Goal: Transaction & Acquisition: Obtain resource

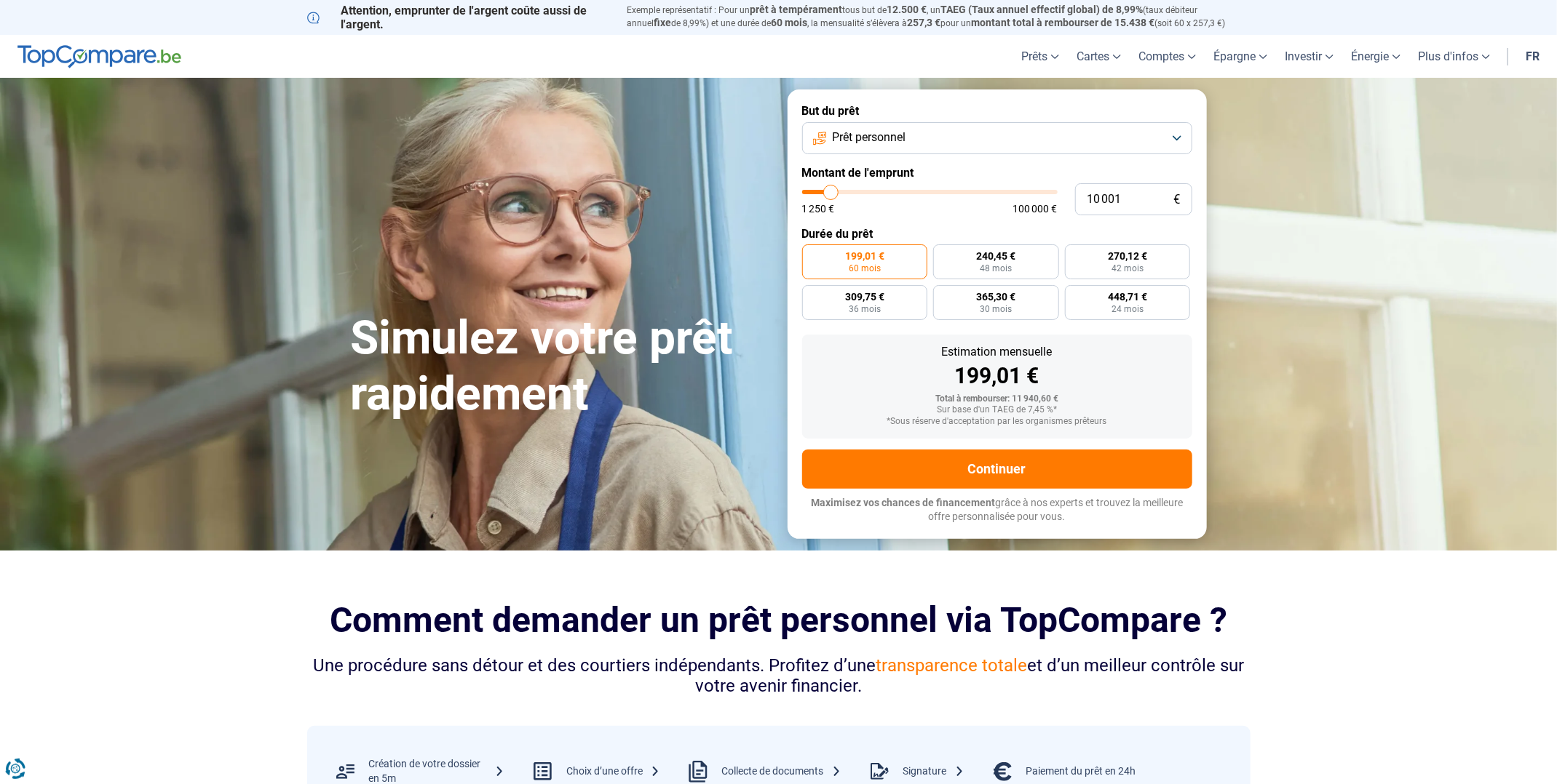
click at [1051, 140] on button "Prêt personnel" at bounding box center [996, 138] width 390 height 32
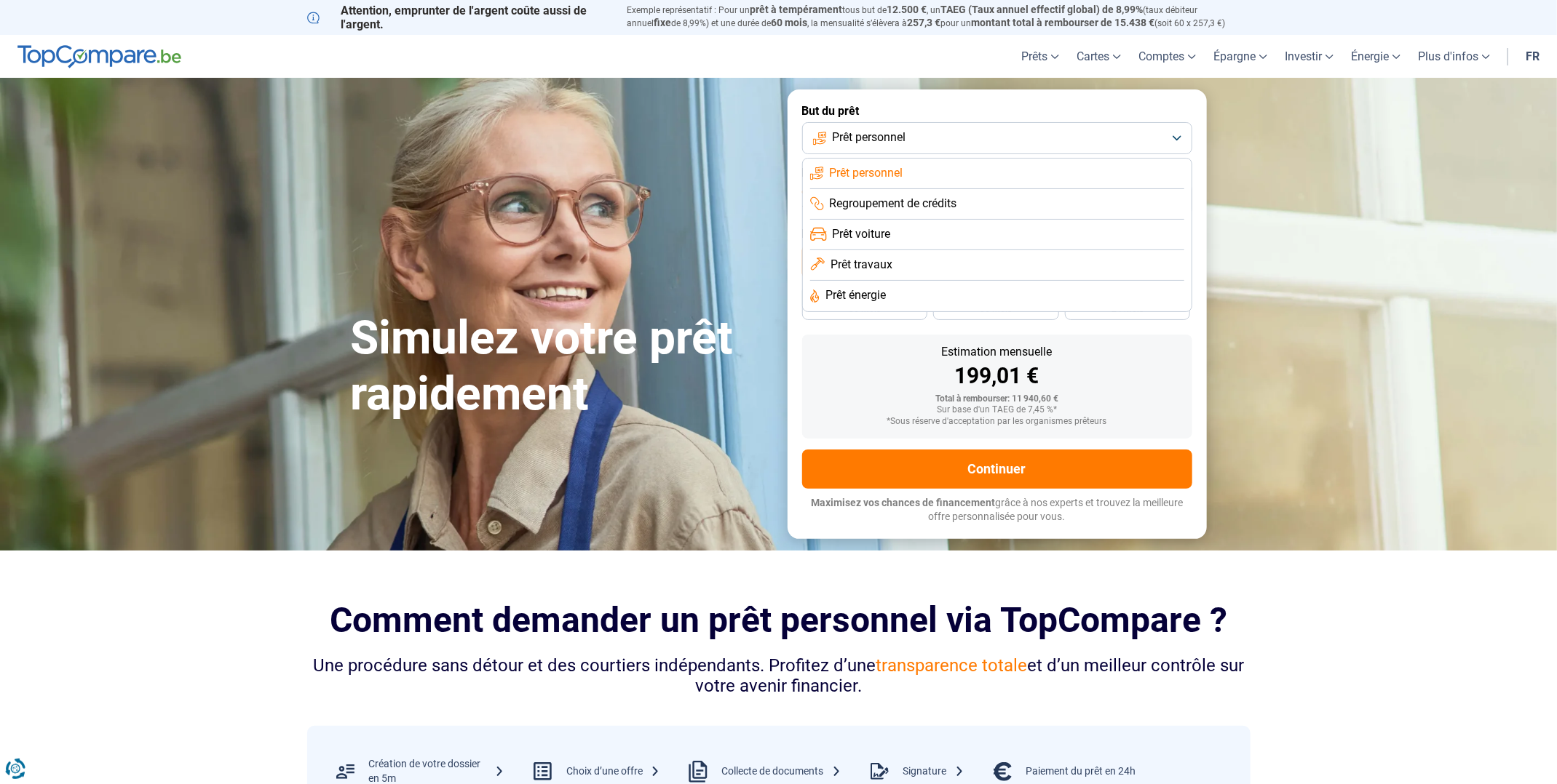
click at [856, 367] on div "199,01 €" at bounding box center [997, 376] width 367 height 22
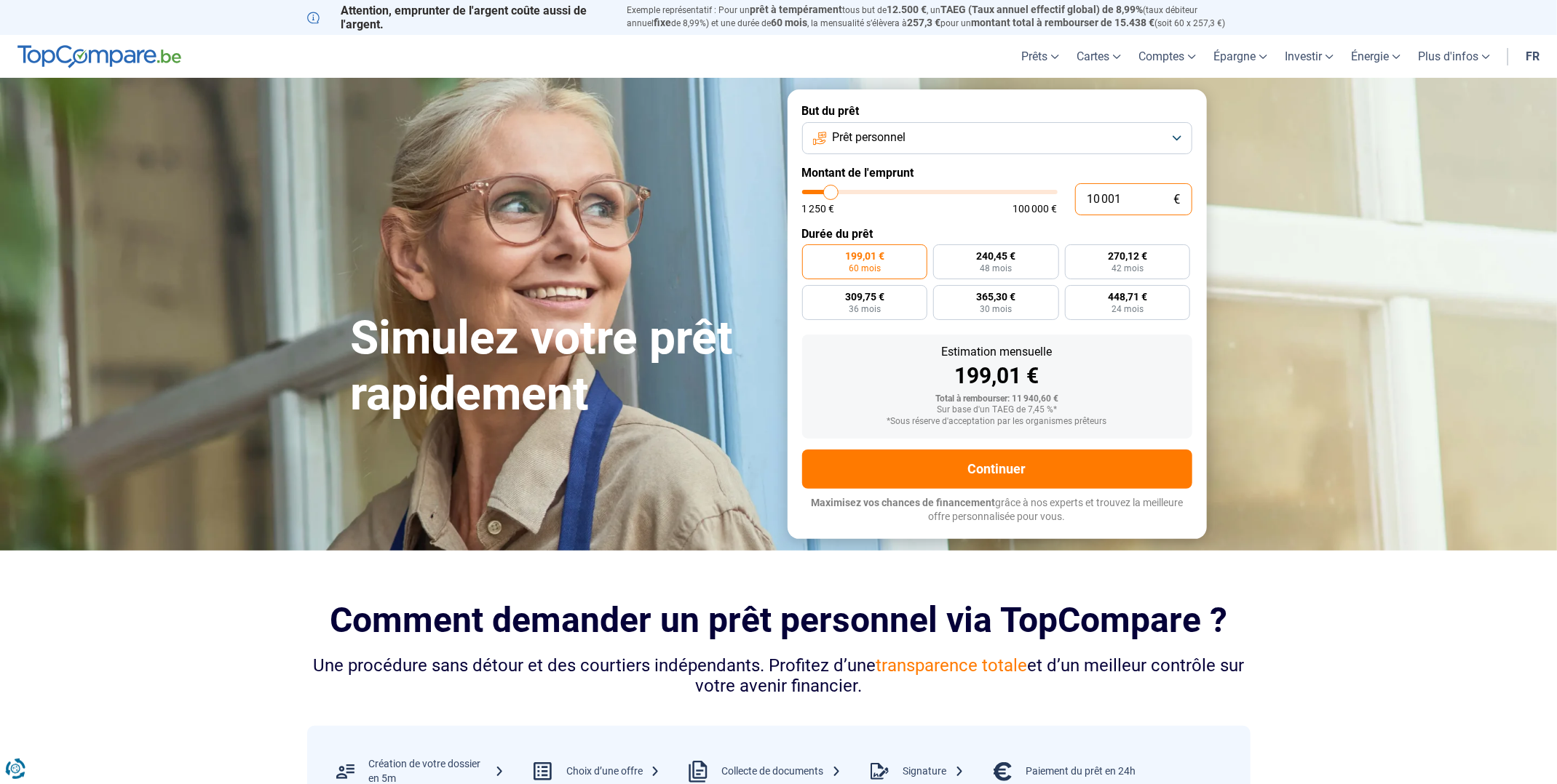
click at [1109, 191] on input "10 001" at bounding box center [1133, 199] width 117 height 32
type input "3"
type input "1250"
type input "30"
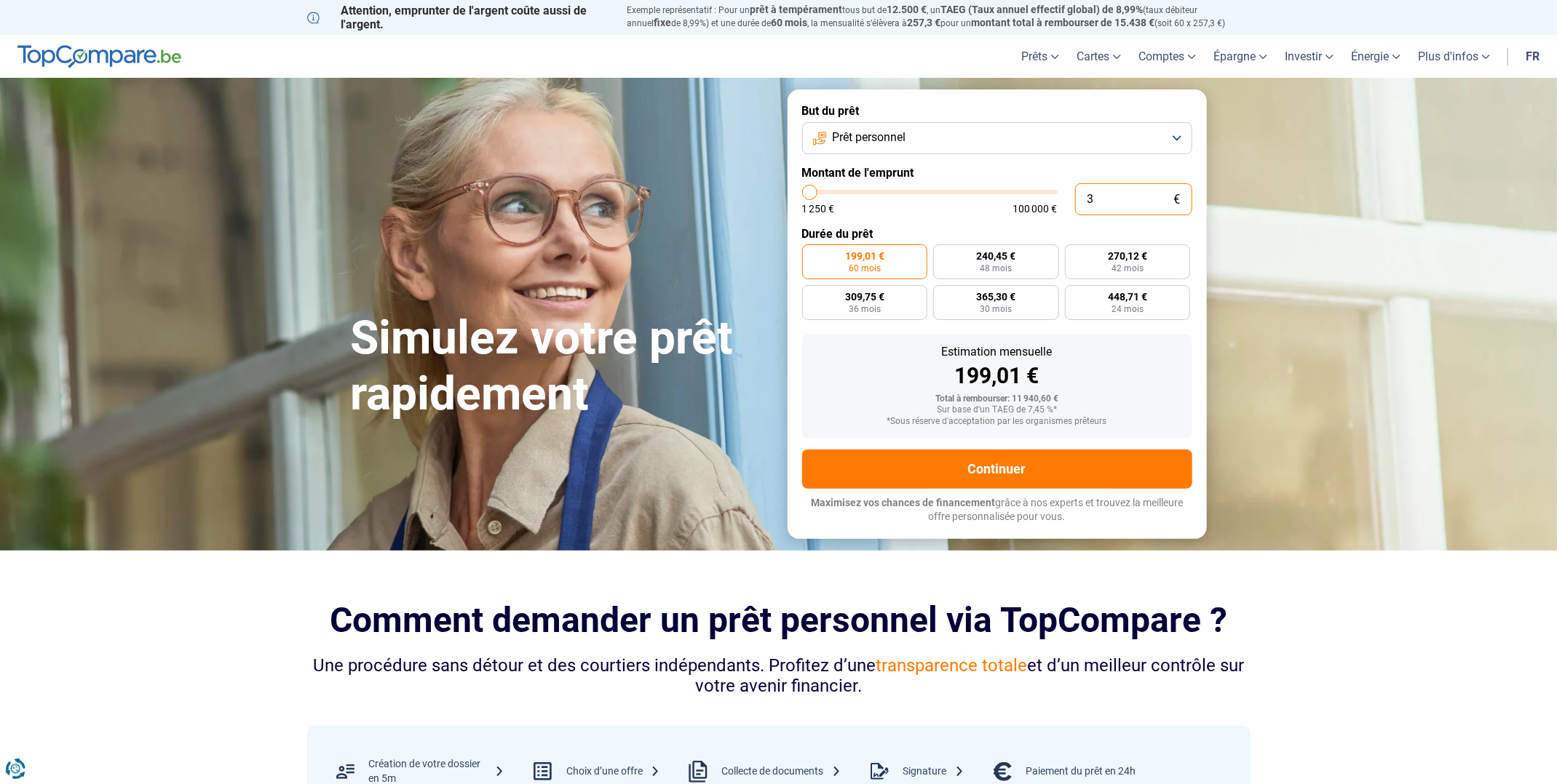
type input "1250"
type input "300"
type input "1250"
type input "3 000"
type input "3000"
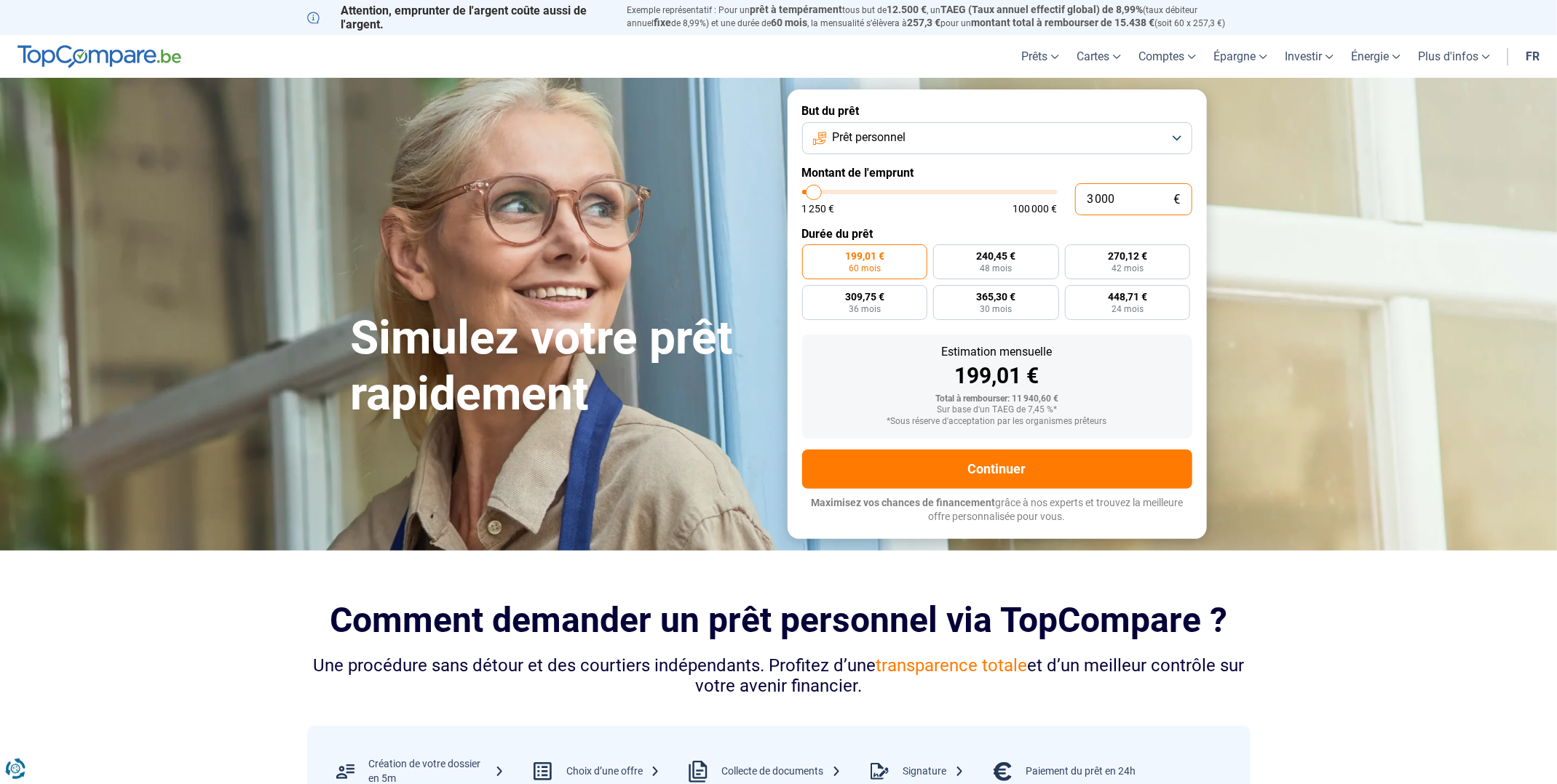
type input "3 000"
radio input "true"
click at [1094, 224] on form "But du prêt Prêt personnel Montant de l'emprunt 3 000 € 1 250 € 100 000 € Durée…" at bounding box center [997, 314] width 419 height 448
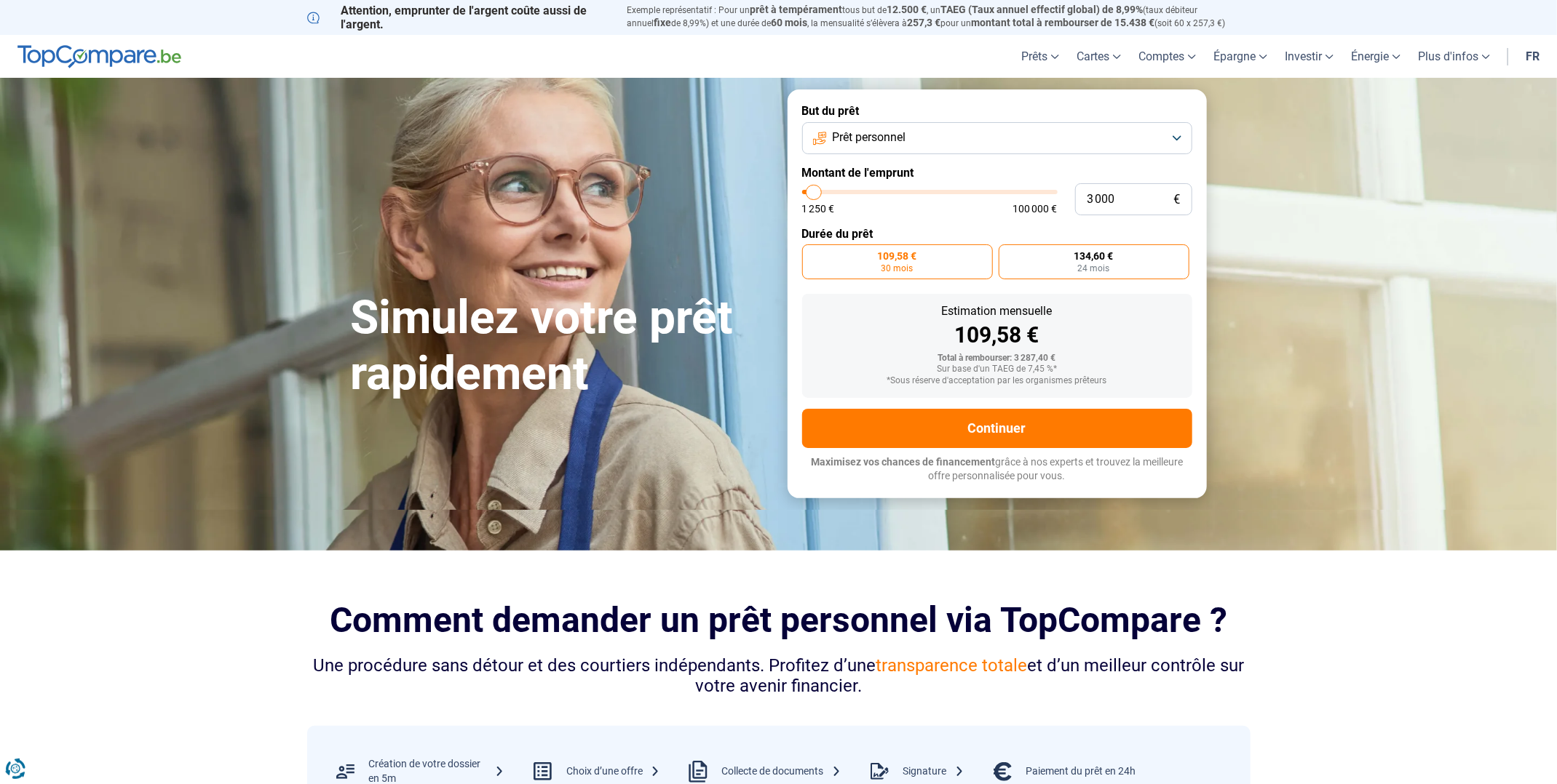
click at [1053, 264] on label "134,60 € 24 mois" at bounding box center [1093, 262] width 191 height 35
click at [1008, 254] on input "134,60 € 24 mois" at bounding box center [1003, 249] width 9 height 9
radio input "true"
click at [922, 264] on label "109,58 € 30 mois" at bounding box center [897, 262] width 191 height 35
click at [811, 254] on input "109,58 € 30 mois" at bounding box center [806, 249] width 9 height 9
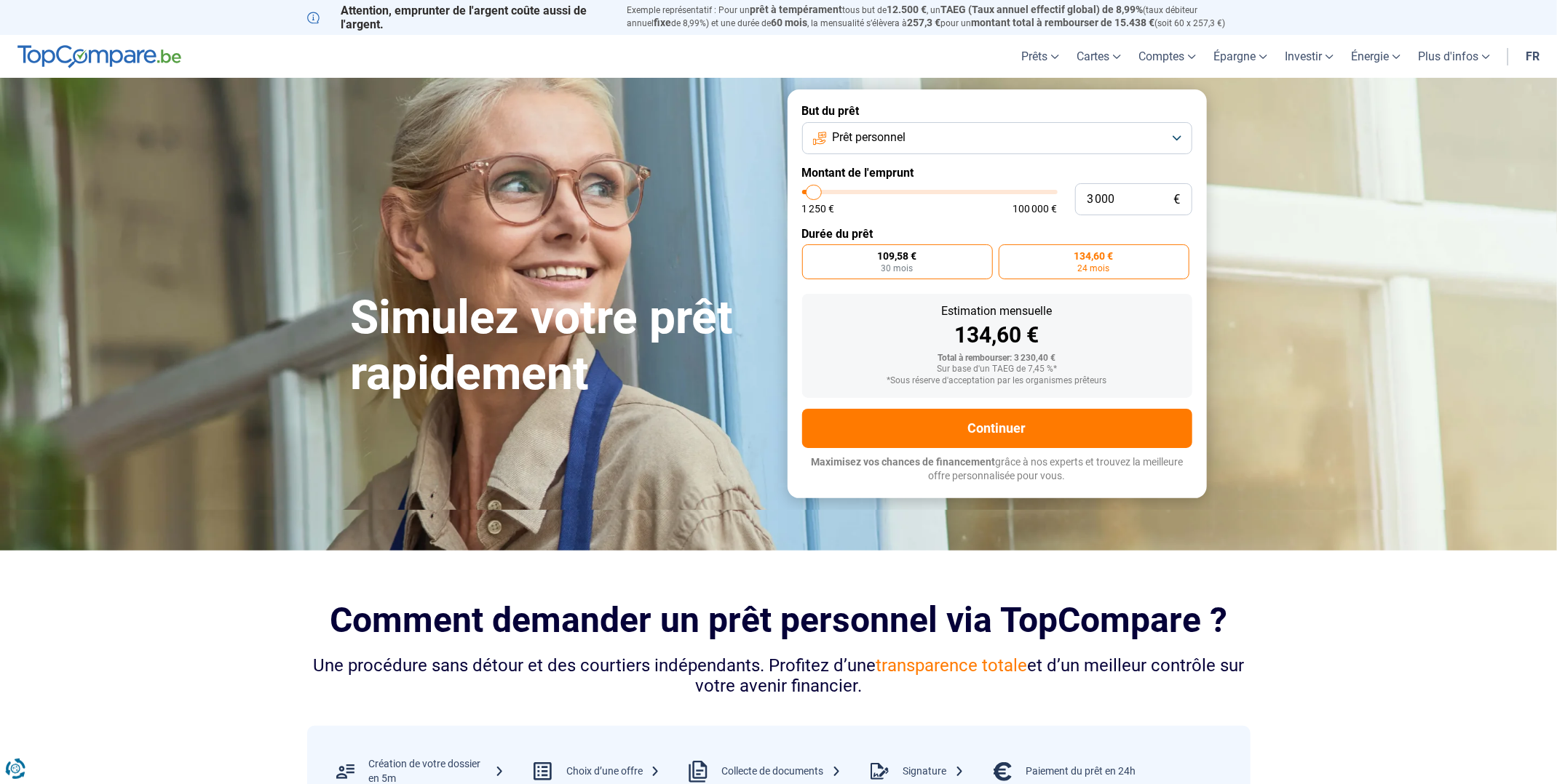
radio input "true"
click at [1057, 259] on label "134,60 € 24 mois" at bounding box center [1093, 262] width 191 height 35
click at [1008, 254] on input "134,60 € 24 mois" at bounding box center [1003, 249] width 9 height 9
radio input "true"
click at [961, 223] on form "But du prêt Prêt personnel Montant de l'emprunt 3 000 € 1 250 € 100 000 € Durée…" at bounding box center [997, 293] width 419 height 408
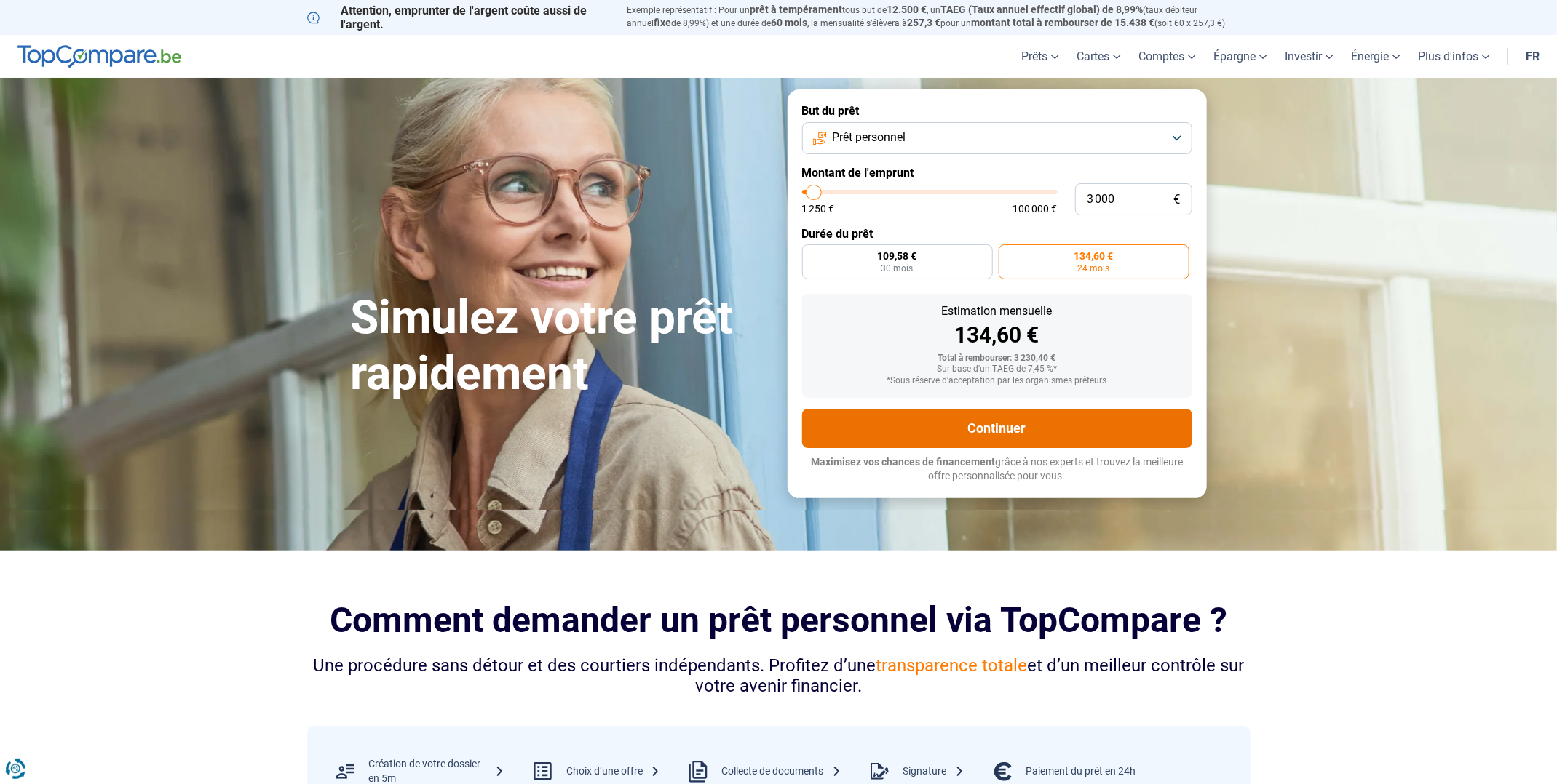
click at [1000, 424] on button "Continuer" at bounding box center [996, 428] width 390 height 39
